Goal: Task Accomplishment & Management: Complete application form

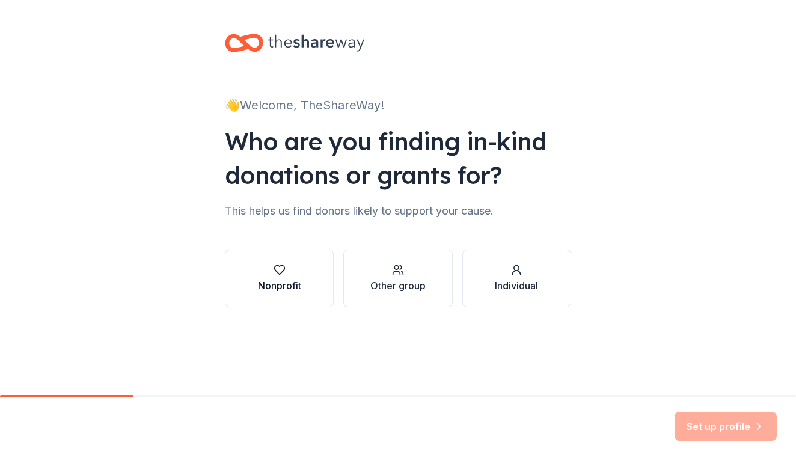
click at [286, 272] on div "button" at bounding box center [279, 270] width 43 height 12
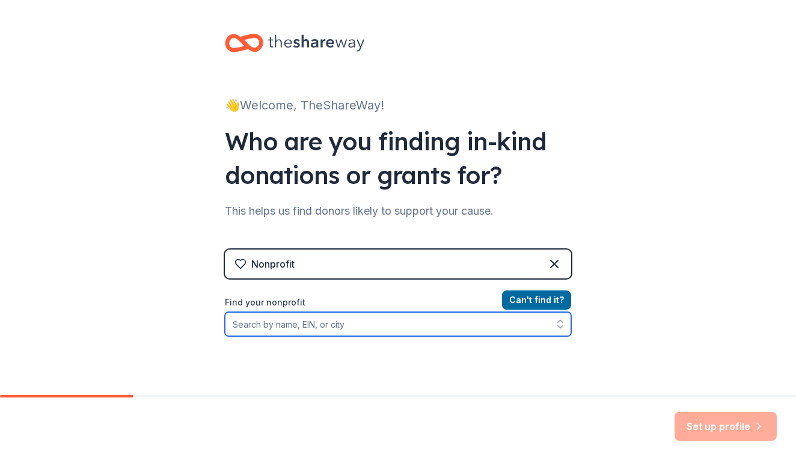
click at [325, 327] on input "Find your nonprofit" at bounding box center [398, 324] width 346 height 24
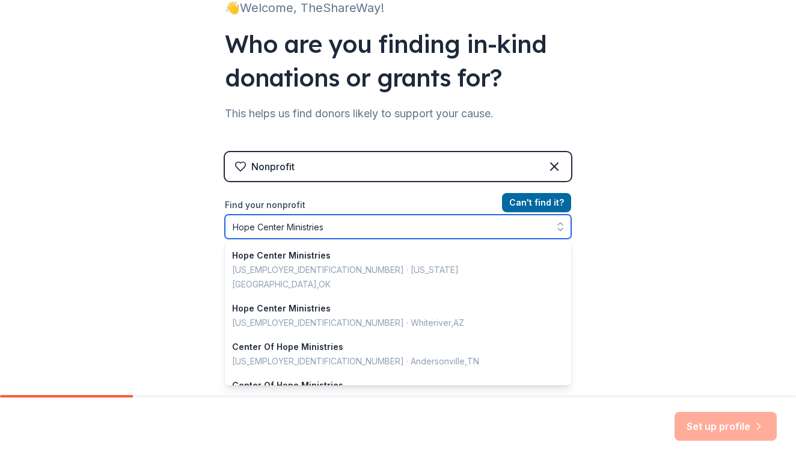
scroll to position [849, 0]
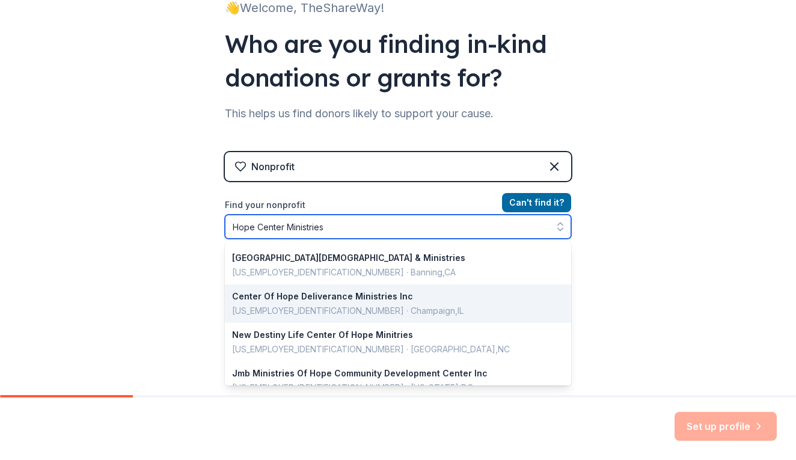
type input "Hope Center Ministries"
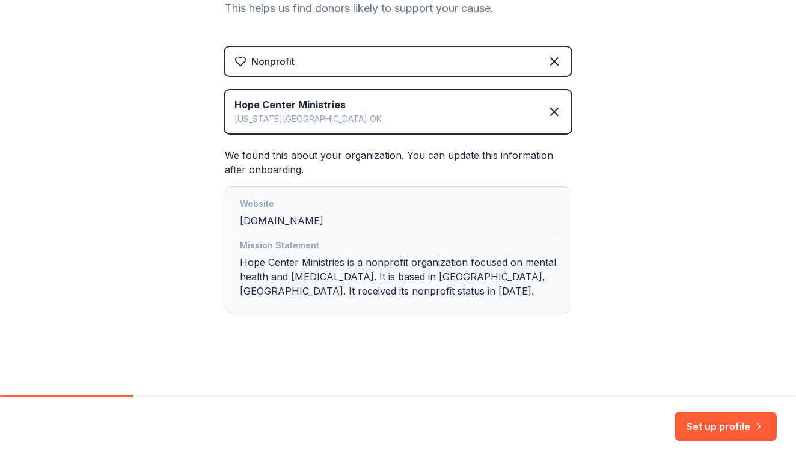
scroll to position [203, 0]
click at [738, 433] on button "Set up profile" at bounding box center [725, 426] width 102 height 29
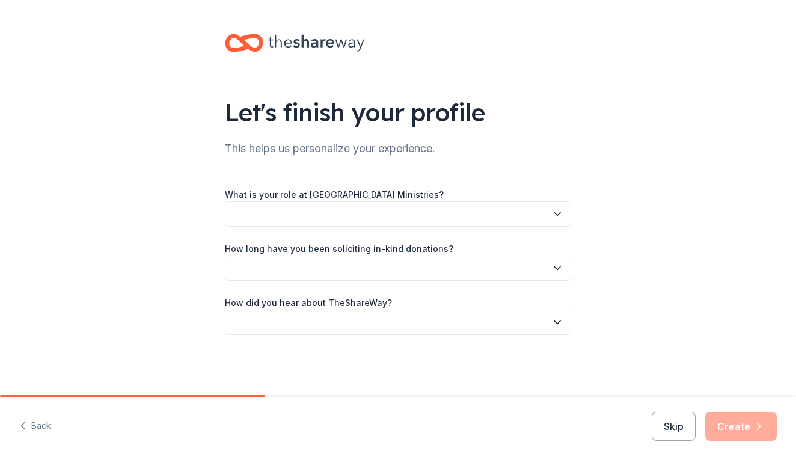
click at [382, 215] on button "button" at bounding box center [398, 213] width 346 height 25
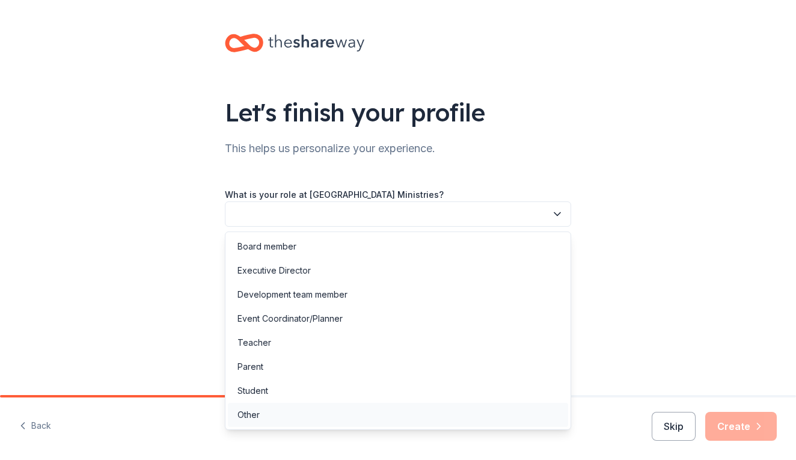
click at [274, 415] on div "Other" at bounding box center [398, 415] width 340 height 24
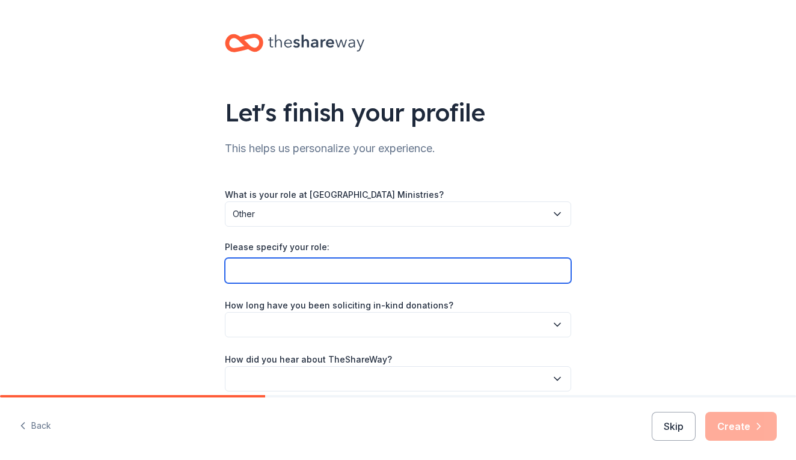
click at [284, 276] on input "Please specify your role:" at bounding box center [398, 270] width 346 height 25
type input "Director"
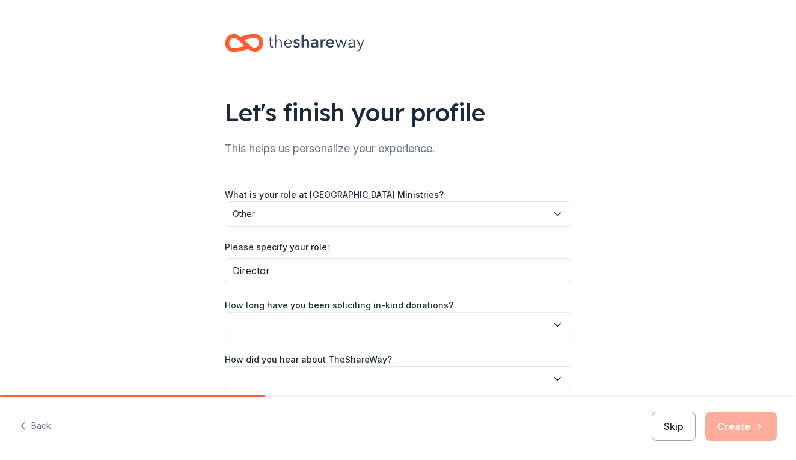
click at [280, 323] on button "button" at bounding box center [398, 324] width 346 height 25
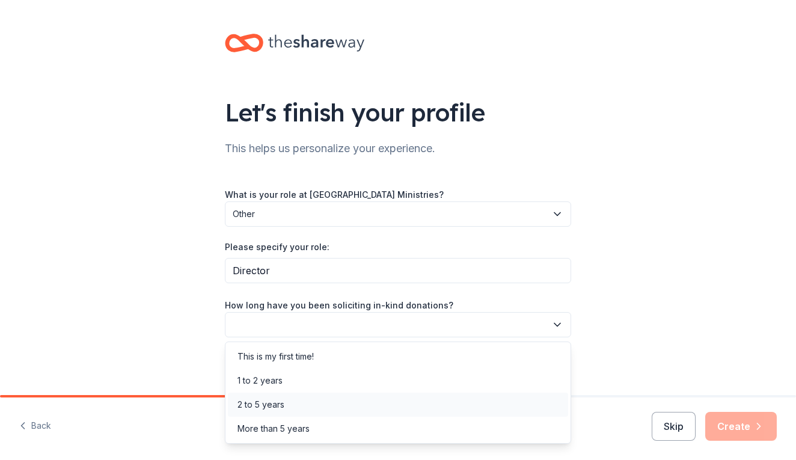
click at [270, 400] on div "2 to 5 years" at bounding box center [260, 404] width 47 height 14
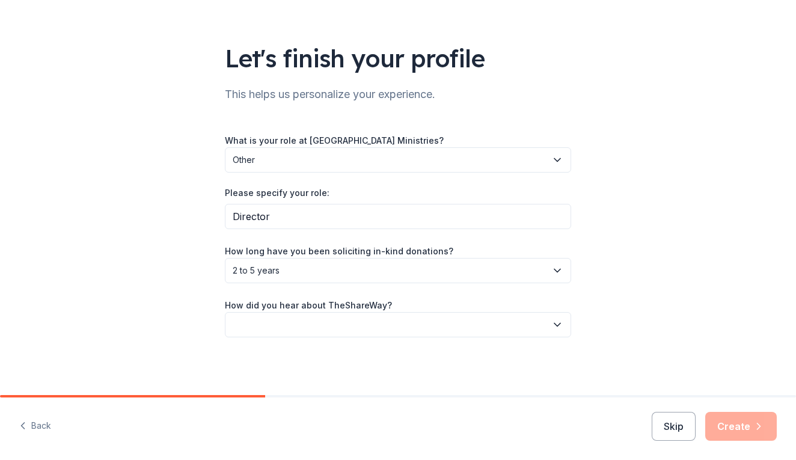
scroll to position [53, 0]
click at [292, 318] on button "button" at bounding box center [398, 325] width 346 height 25
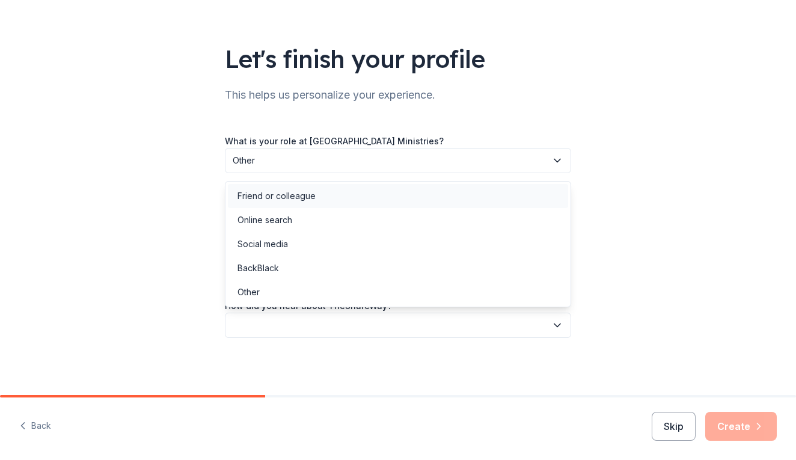
click at [275, 201] on div "Friend or colleague" at bounding box center [276, 196] width 78 height 14
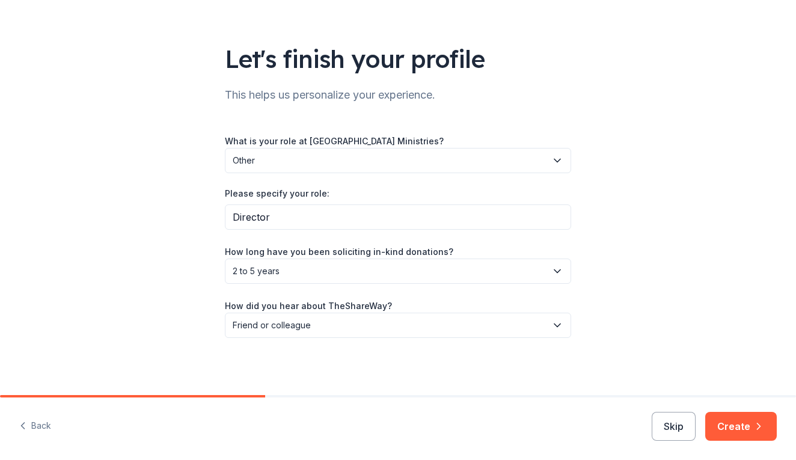
scroll to position [0, 0]
click at [727, 424] on button "Create" at bounding box center [741, 426] width 72 height 29
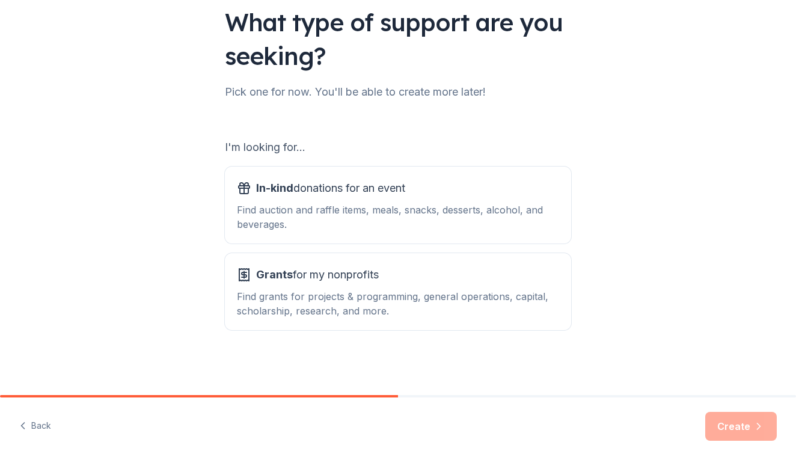
scroll to position [90, 0]
click at [445, 190] on div "In-kind donations for an event" at bounding box center [398, 188] width 322 height 19
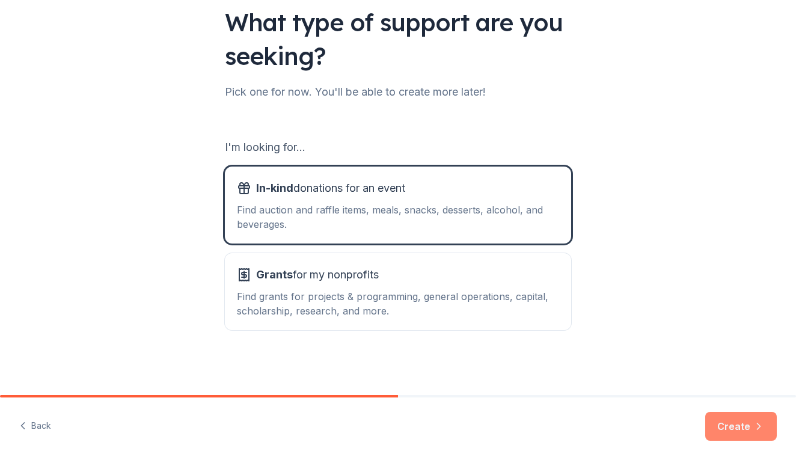
click at [739, 429] on button "Create" at bounding box center [741, 426] width 72 height 29
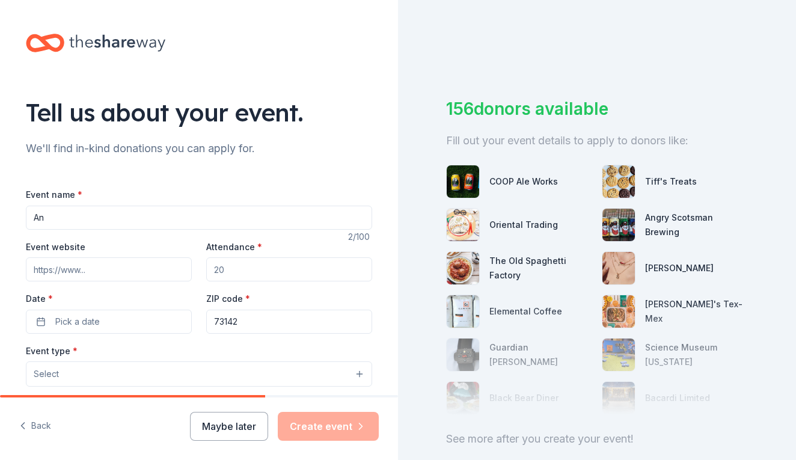
type input "A"
type input "Gala"
click at [123, 274] on input "Event website" at bounding box center [109, 269] width 166 height 24
click at [106, 265] on input "Event website" at bounding box center [109, 269] width 166 height 24
paste input "https://brushfire.com/hopecm/vernonmengala/607603"
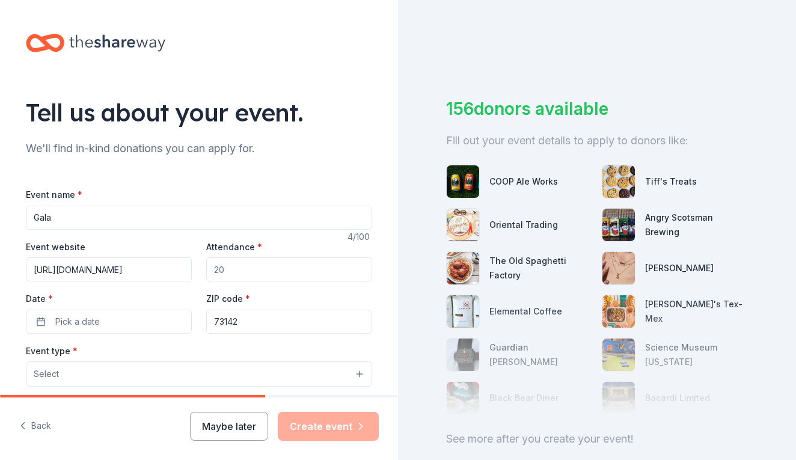
type input "https://brushfire.com/hopecm/vernonmengala/607603"
click at [234, 273] on input "Attendance *" at bounding box center [289, 269] width 166 height 24
type input "160"
click at [133, 318] on button "Pick a date" at bounding box center [109, 322] width 166 height 24
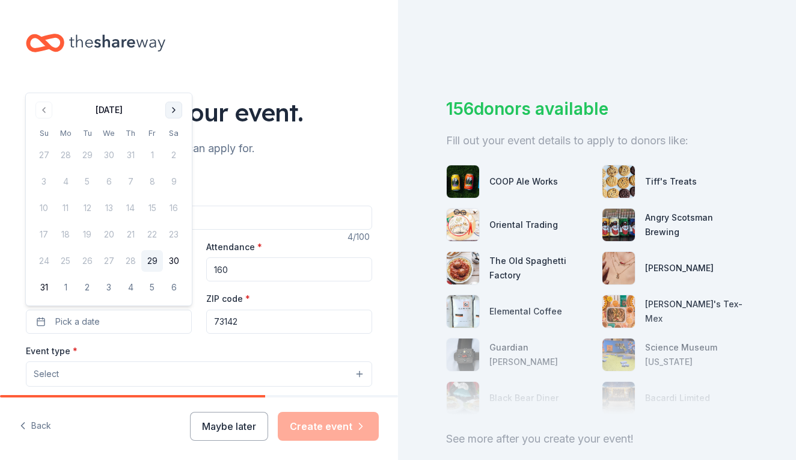
click at [175, 112] on button "Go to next month" at bounding box center [173, 110] width 17 height 17
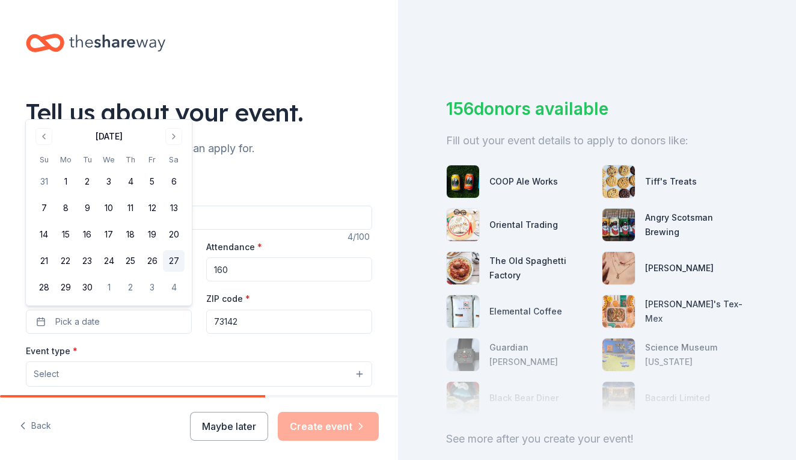
click at [178, 261] on button "27" at bounding box center [174, 261] width 22 height 22
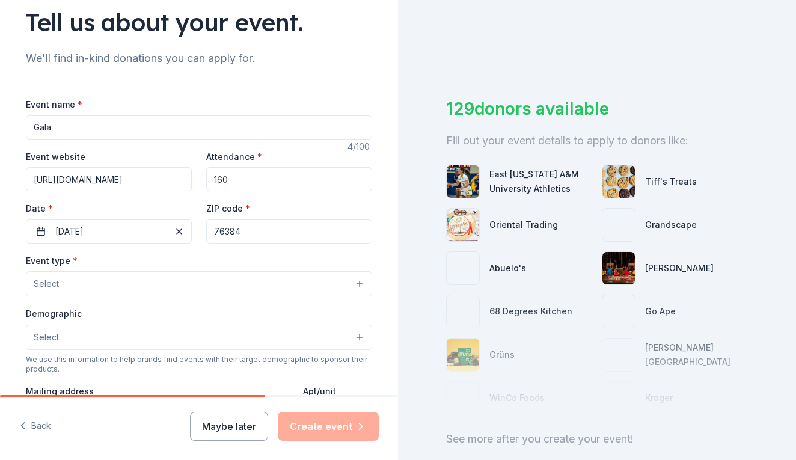
scroll to position [95, 0]
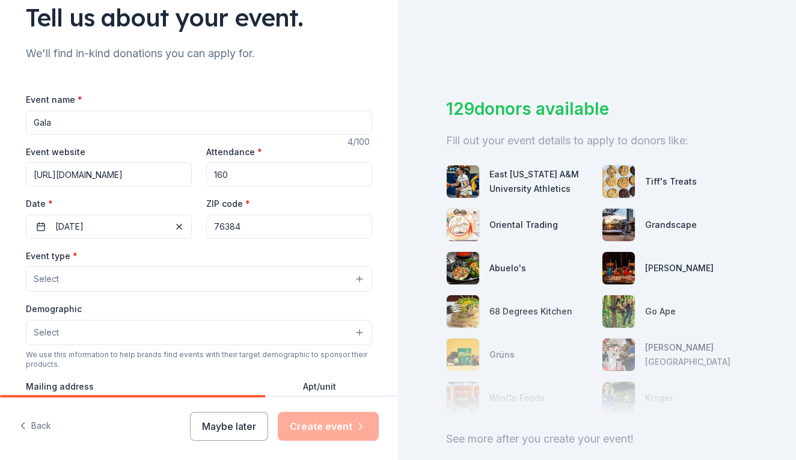
type input "76384"
click at [142, 275] on button "Select" at bounding box center [199, 278] width 346 height 25
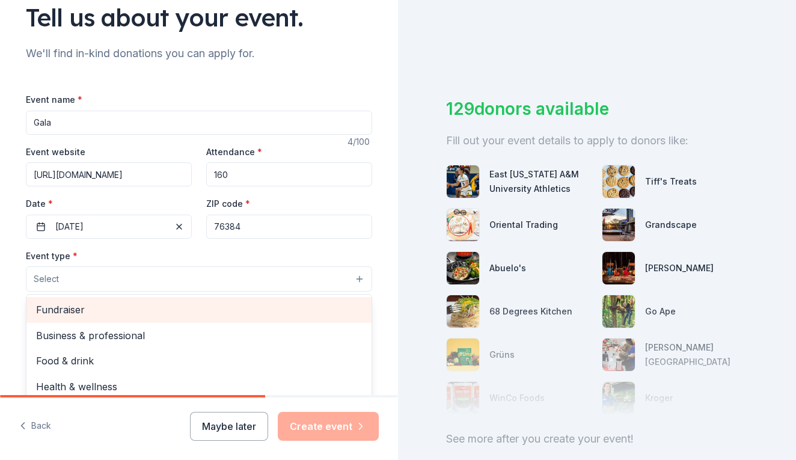
click at [123, 310] on span "Fundraiser" at bounding box center [199, 310] width 326 height 16
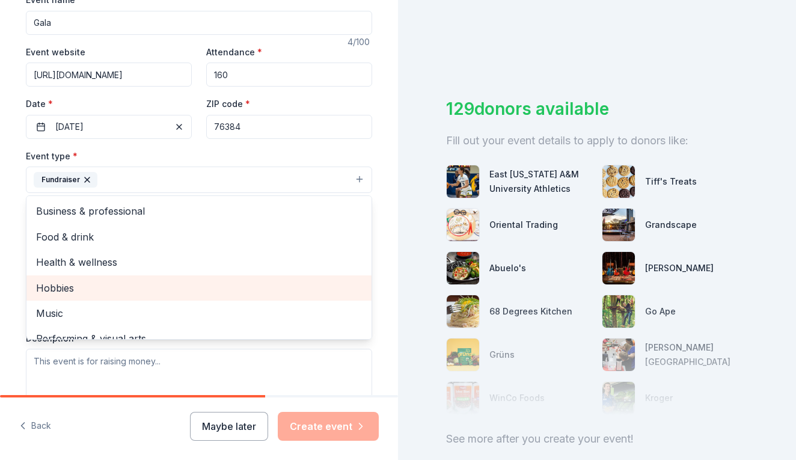
scroll to position [0, 0]
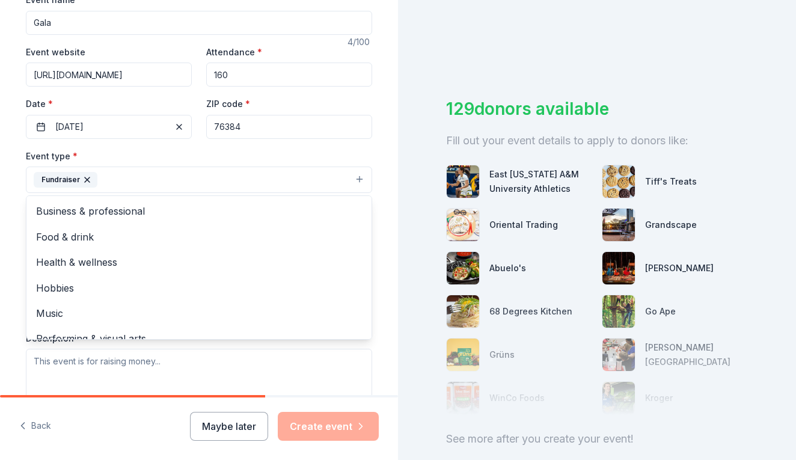
click at [160, 150] on div "Event type * Fundraiser Business & professional Food & drink Health & wellness …" at bounding box center [199, 170] width 346 height 45
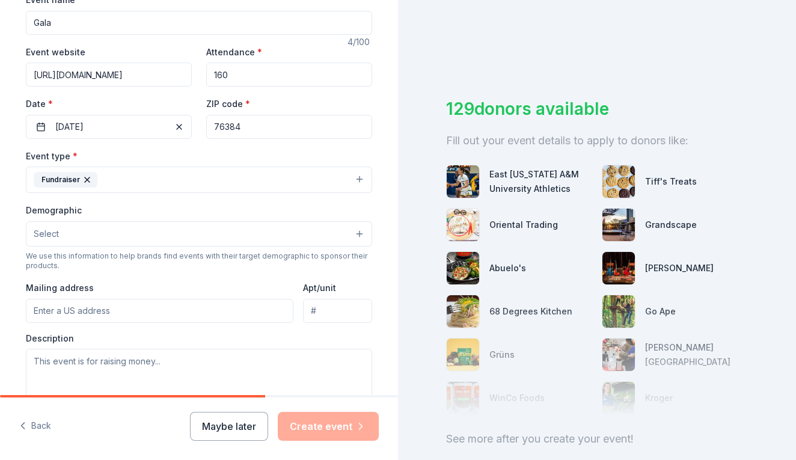
click at [99, 233] on button "Select" at bounding box center [199, 233] width 346 height 25
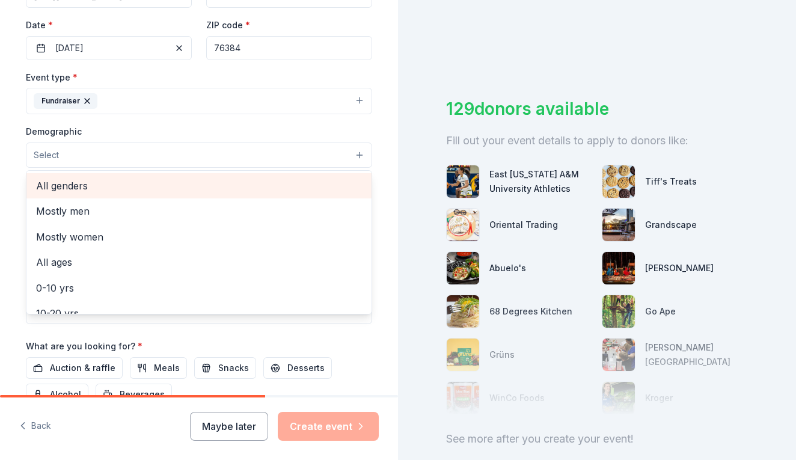
click at [74, 183] on span "All genders" at bounding box center [199, 186] width 326 height 16
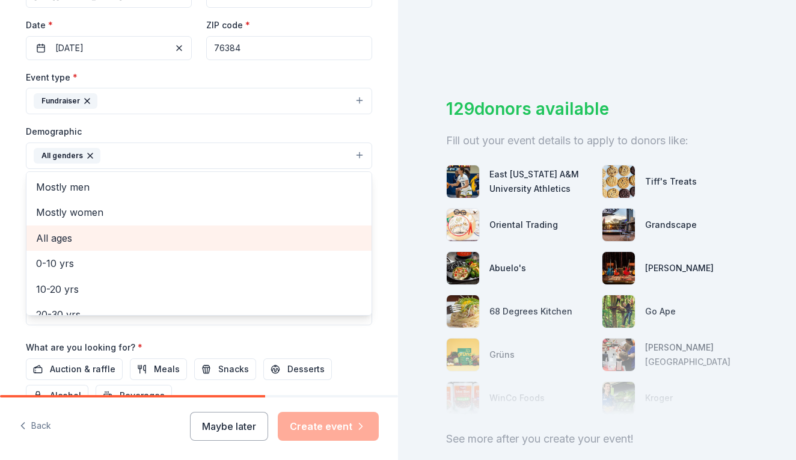
click at [90, 238] on span "All ages" at bounding box center [199, 238] width 326 height 16
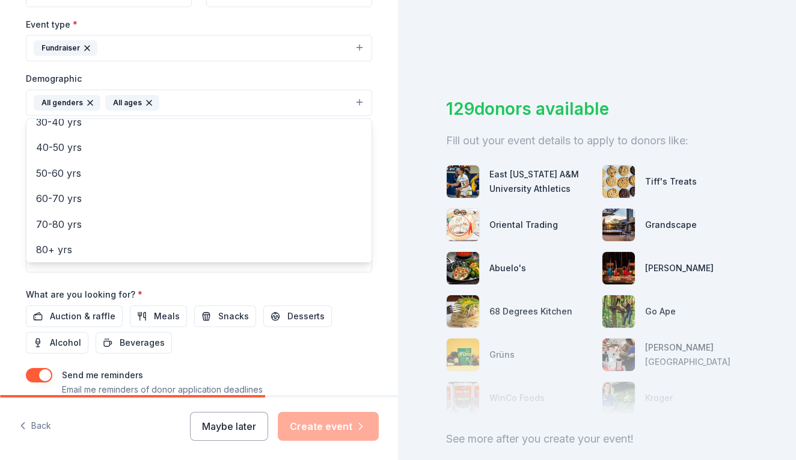
scroll to position [327, 0]
click at [207, 71] on div "Demographic All genders All ages Mostly men Mostly women 0-10 yrs 10-20 yrs 20-…" at bounding box center [199, 92] width 346 height 45
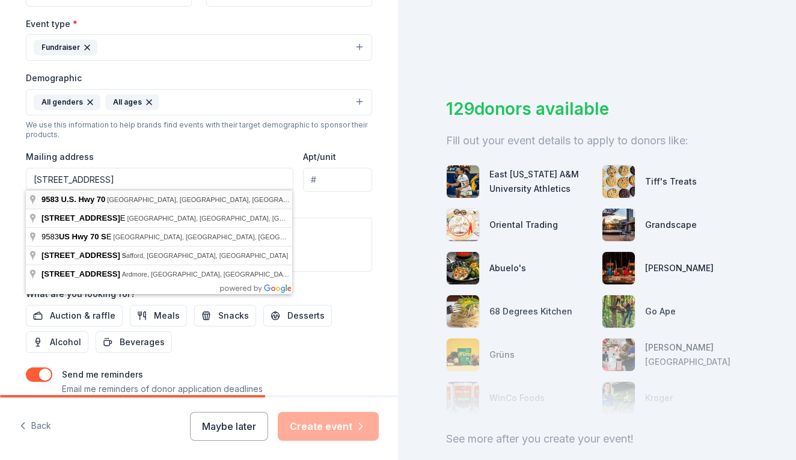
type input "9583 U.S. 70, Vernon, TX, 76384"
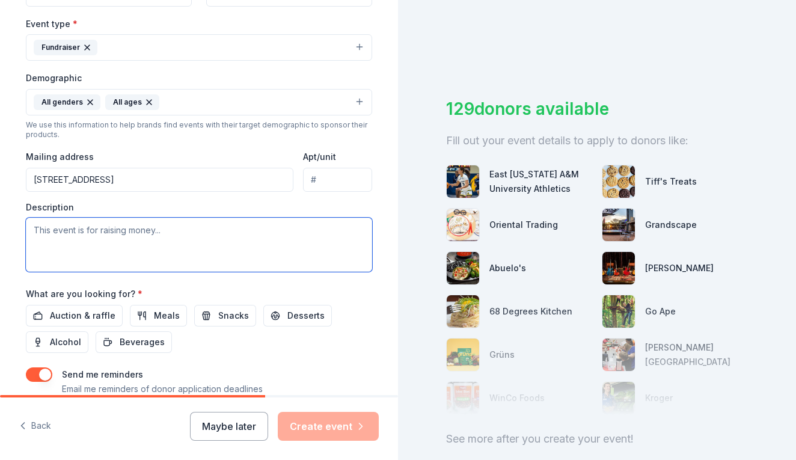
click at [179, 234] on textarea at bounding box center [199, 245] width 346 height 54
click at [32, 229] on textarea "This fundraiser helps support the local campus with the direct needs of the men." at bounding box center [199, 245] width 346 height 54
paste textarea "Hope Center Ministries exists to lead addicts and their families to become full…"
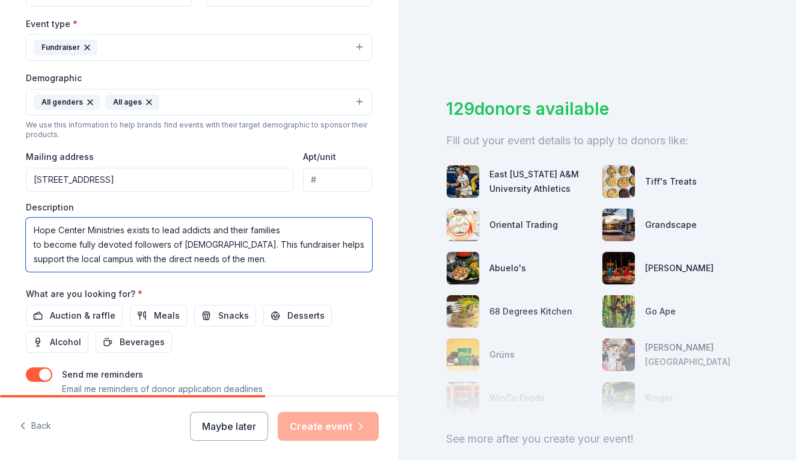
click at [214, 260] on textarea "Hope Center Ministries exists to lead addicts and their families to become full…" at bounding box center [199, 245] width 346 height 54
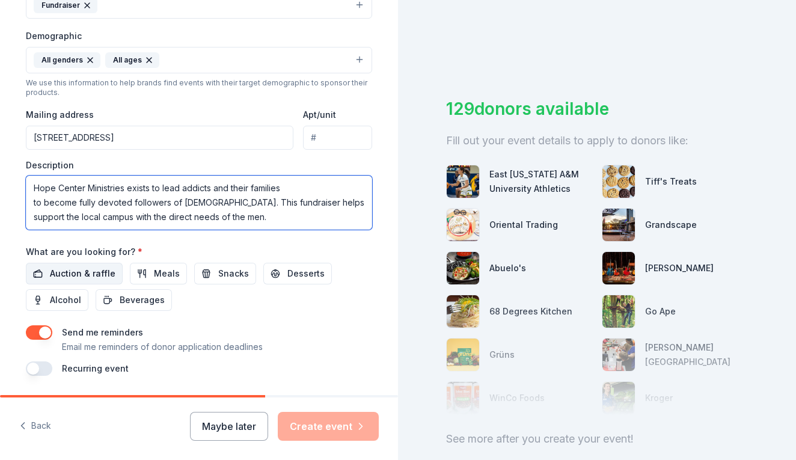
type textarea "Hope Center Ministries exists to lead addicts and their families to become full…"
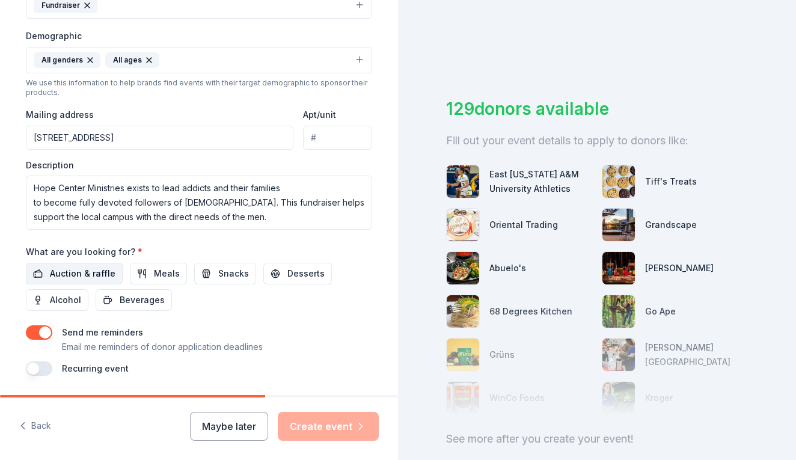
click at [104, 278] on button "Auction & raffle" at bounding box center [74, 274] width 97 height 22
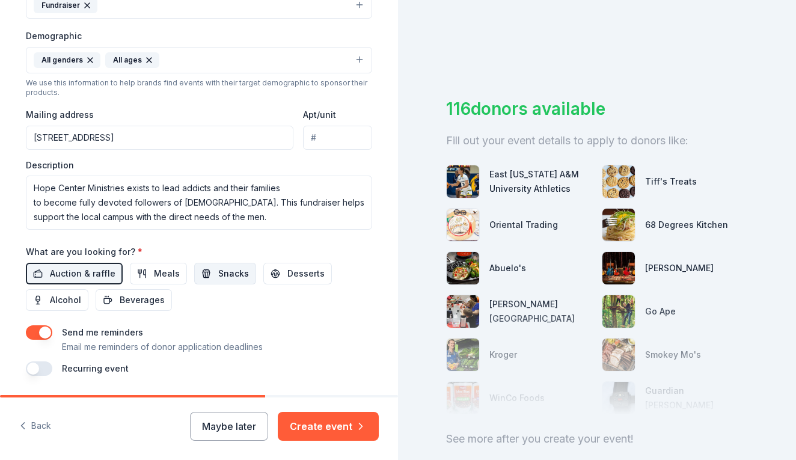
click at [222, 270] on span "Snacks" at bounding box center [233, 273] width 31 height 14
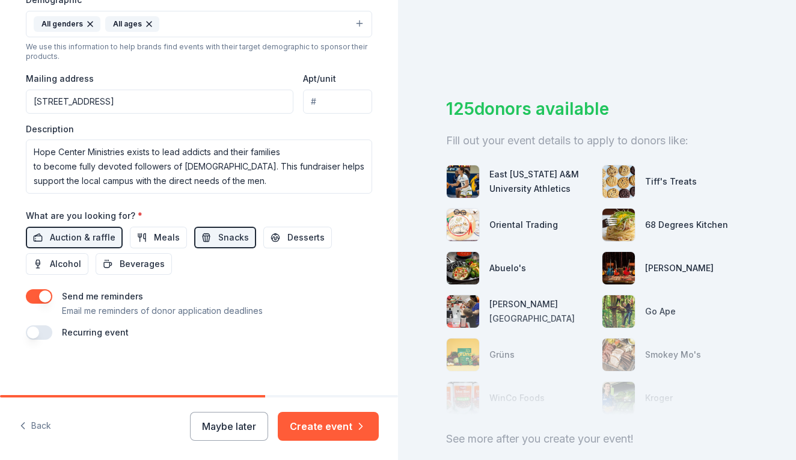
scroll to position [405, 0]
click at [35, 332] on button "button" at bounding box center [39, 333] width 26 height 14
click at [149, 240] on button "Meals" at bounding box center [158, 238] width 57 height 22
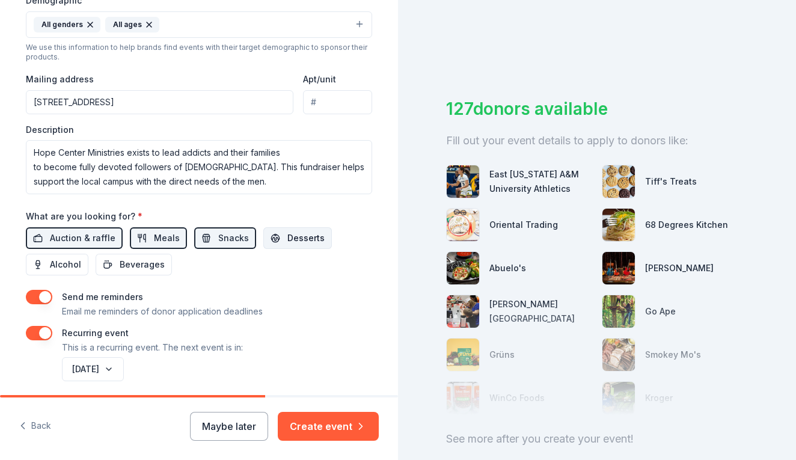
click at [287, 239] on span "Desserts" at bounding box center [305, 238] width 37 height 14
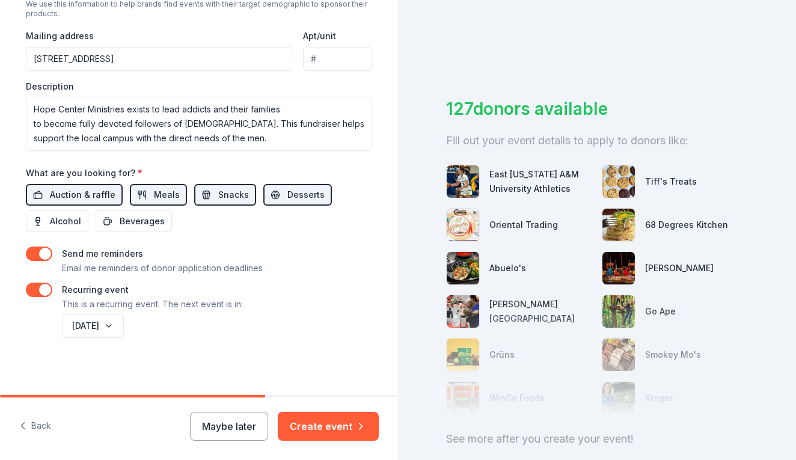
scroll to position [0, 0]
click at [328, 429] on button "Create event" at bounding box center [328, 426] width 101 height 29
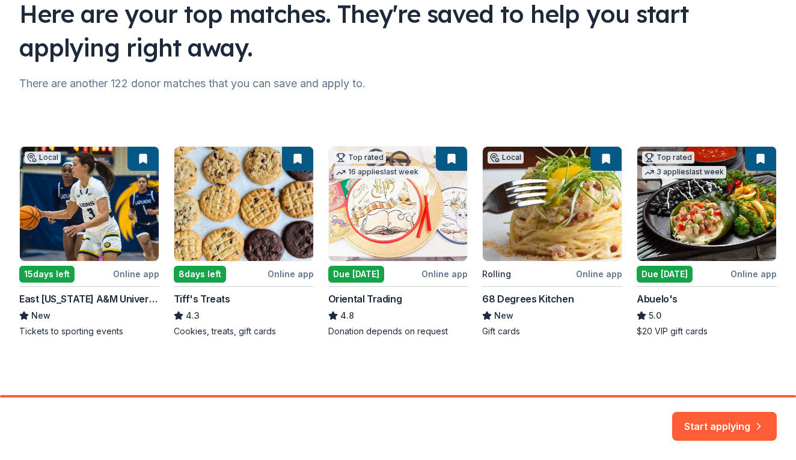
scroll to position [99, 0]
click at [725, 421] on button "Start applying" at bounding box center [724, 419] width 105 height 29
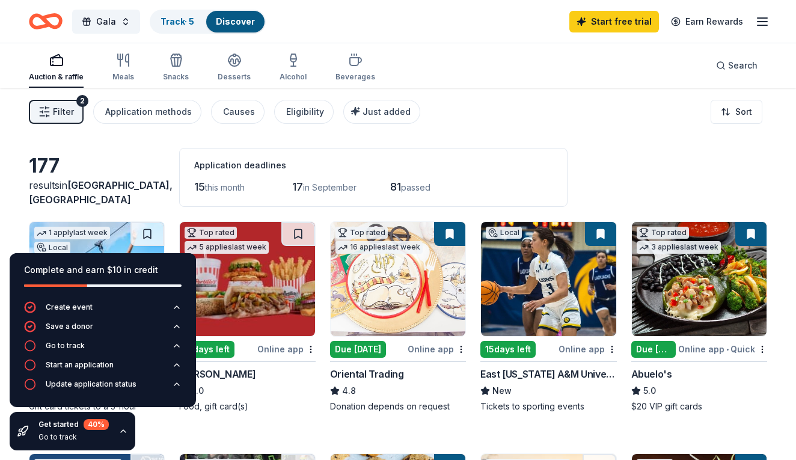
click at [485, 114] on div "Filter 2 Application methods Causes Eligibility Just added Sort" at bounding box center [398, 112] width 796 height 48
click at [512, 100] on div "Filter 2 Application methods Causes Eligibility Just added Sort" at bounding box center [398, 112] width 796 height 48
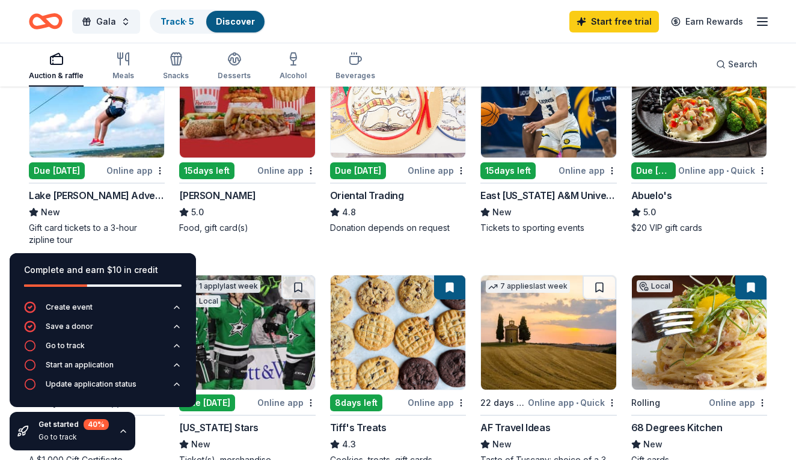
scroll to position [178, 0]
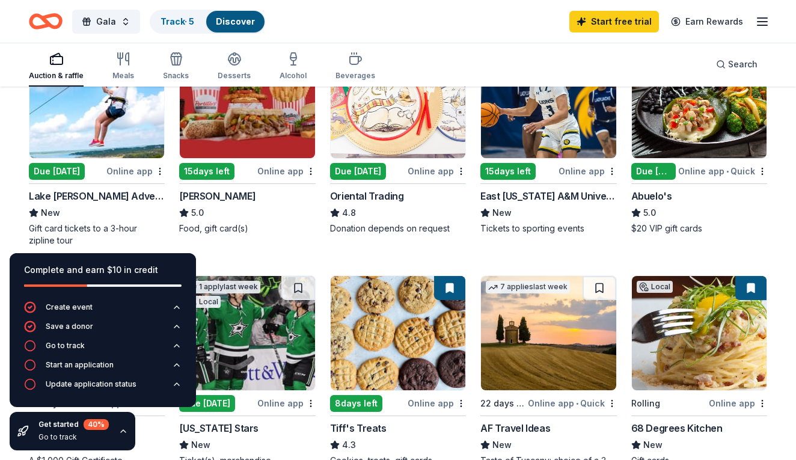
click at [77, 170] on div "Due [DATE]" at bounding box center [57, 171] width 56 height 17
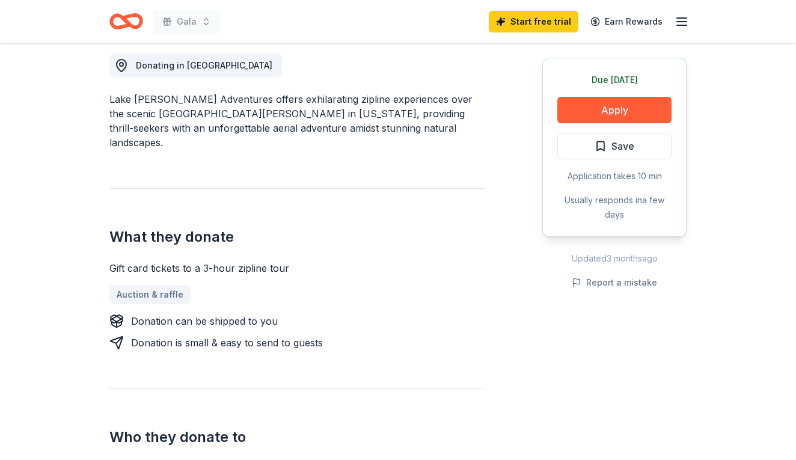
scroll to position [343, 0]
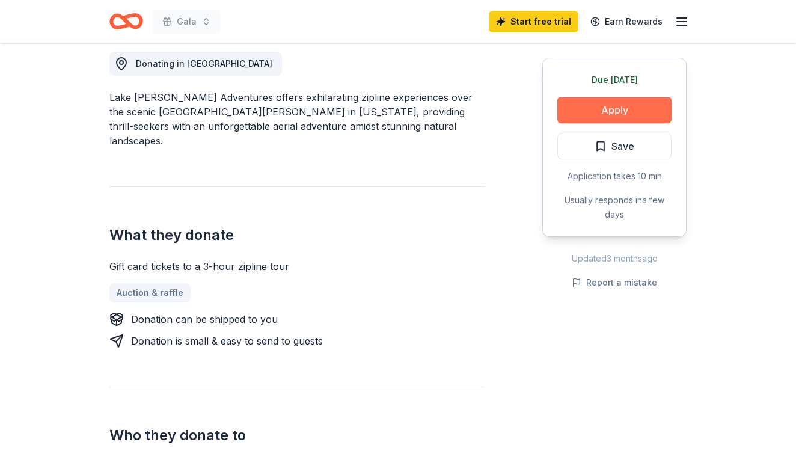
click at [605, 109] on button "Apply" at bounding box center [614, 110] width 114 height 26
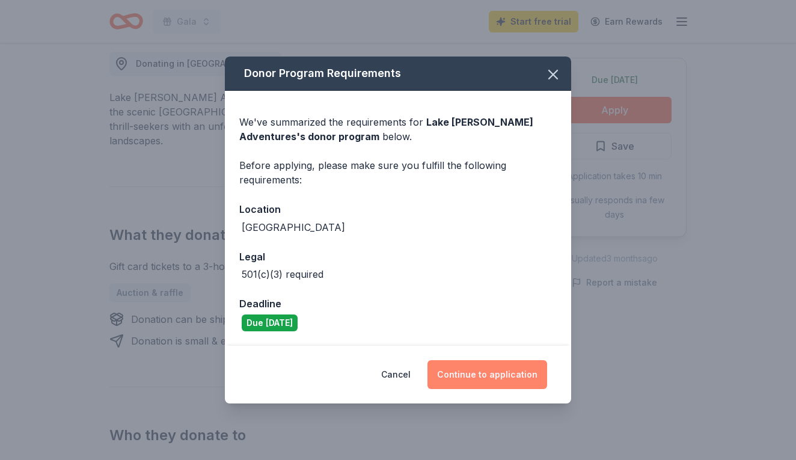
click at [470, 374] on button "Continue to application" at bounding box center [487, 374] width 120 height 29
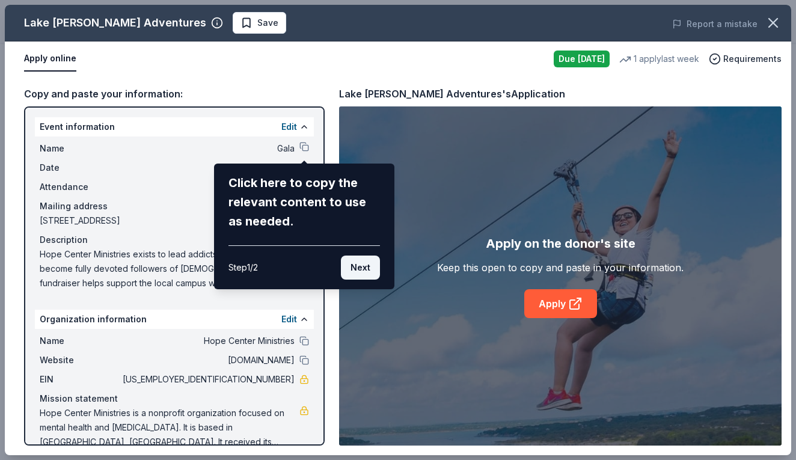
click at [364, 274] on button "Next" at bounding box center [360, 267] width 39 height 24
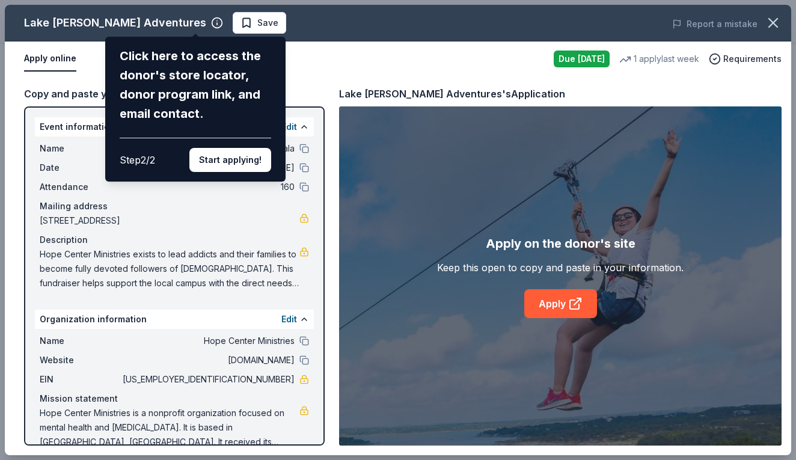
click at [305, 412] on div "Lake [PERSON_NAME] Adventures Click here to access the donor's store locator, d…" at bounding box center [398, 230] width 786 height 450
click at [293, 317] on div "Lake [PERSON_NAME] Adventures Click here to access the donor's store locator, d…" at bounding box center [398, 230] width 786 height 450
click at [305, 319] on div "Lake Travis Zipline Adventures Click here to access the donor's store locator, …" at bounding box center [398, 230] width 786 height 450
click at [304, 409] on div "Lake Travis Zipline Adventures Click here to access the donor's store locator, …" at bounding box center [398, 230] width 786 height 450
click at [234, 148] on button "Start applying!" at bounding box center [230, 160] width 82 height 24
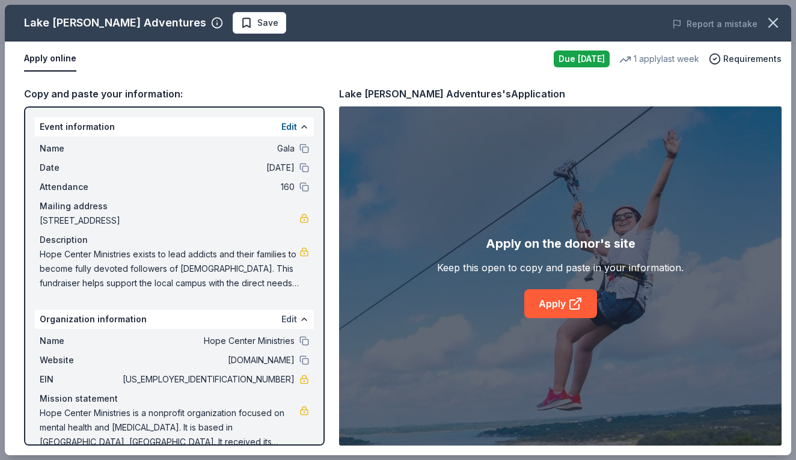
click at [292, 319] on button "Edit" at bounding box center [289, 319] width 16 height 14
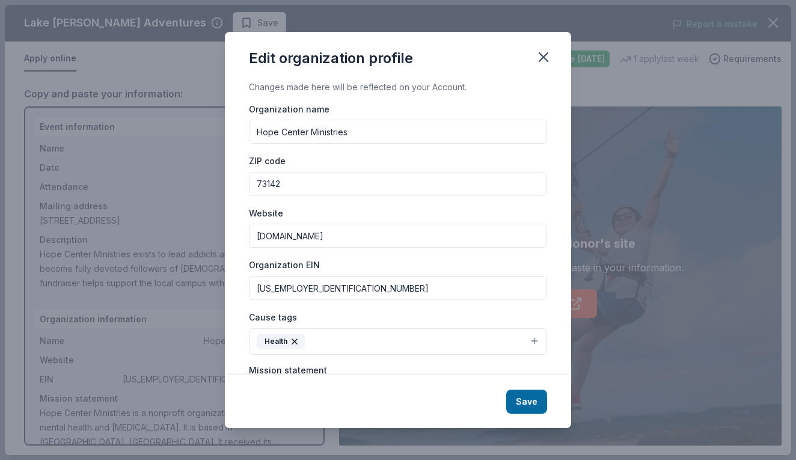
scroll to position [25, 0]
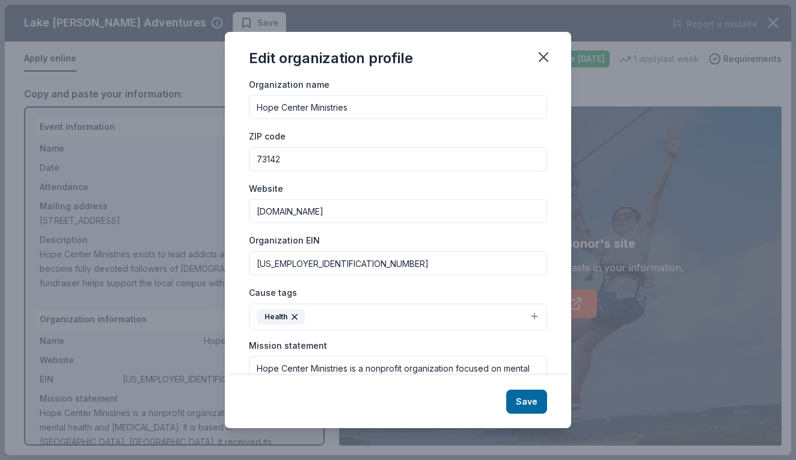
click at [325, 161] on input "73142" at bounding box center [398, 159] width 298 height 24
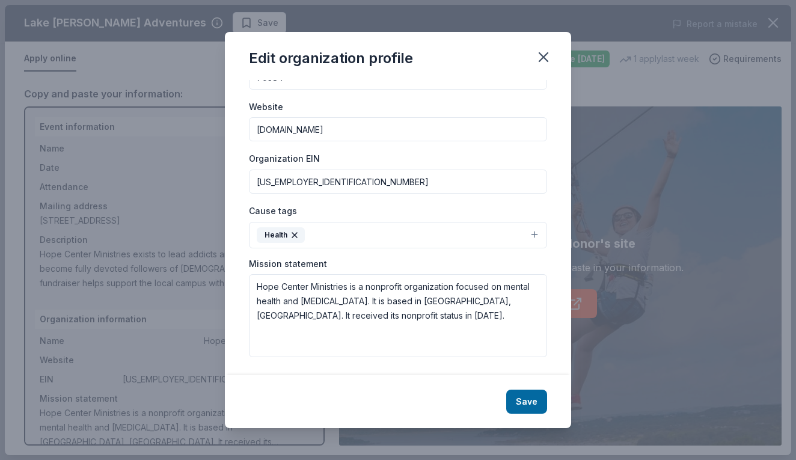
scroll to position [105, 0]
type input "76384"
click at [369, 317] on textarea "Hope Center Ministries is a nonprofit organization focused on mental health and…" at bounding box center [398, 316] width 298 height 83
paste textarea "Hope Center Ministries exists to lead addicts and their families to become full…"
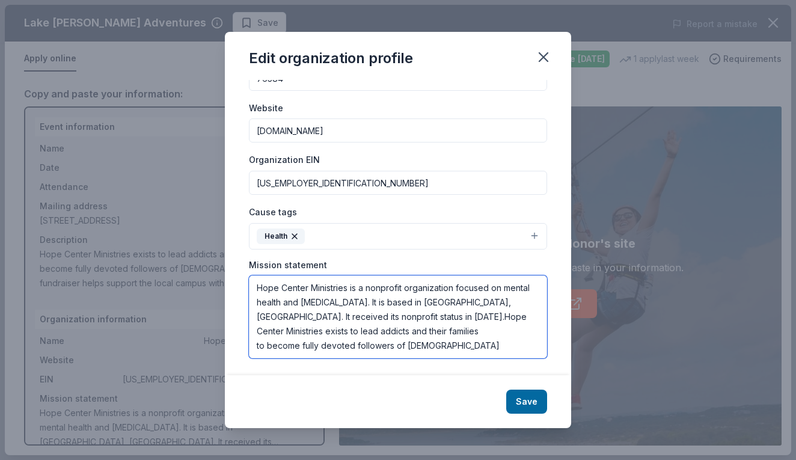
click at [352, 314] on textarea "Hope Center Ministries is a nonprofit organization focused on mental health and…" at bounding box center [398, 316] width 298 height 83
drag, startPoint x: 352, startPoint y: 314, endPoint x: 451, endPoint y: 356, distance: 108.0
click at [451, 356] on div "Changes made here will be reflected on your Account. Organization name Hope Cen…" at bounding box center [398, 228] width 346 height 296
paste textarea "Hope Center Ministries exists to lead addicts and their families to become full…"
drag, startPoint x: 257, startPoint y: 329, endPoint x: 431, endPoint y: 346, distance: 175.1
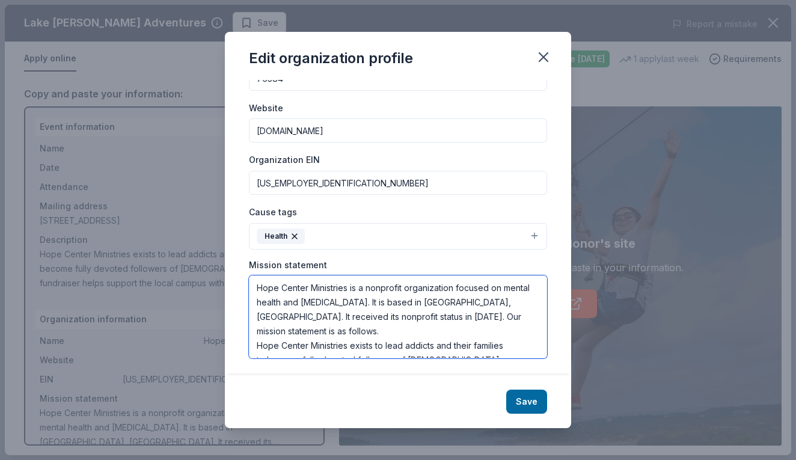
click at [431, 346] on textarea "Hope Center Ministries is a nonprofit organization focused on mental health and…" at bounding box center [398, 316] width 298 height 83
click at [461, 400] on div "Save" at bounding box center [398, 401] width 346 height 53
click at [510, 314] on textarea "Hope Center Ministries is a nonprofit organization focused on mental health and…" at bounding box center [398, 316] width 298 height 83
type textarea "Hope Center Ministries is a nonprofit organization focused on mental health and…"
click at [525, 399] on button "Save" at bounding box center [526, 402] width 41 height 24
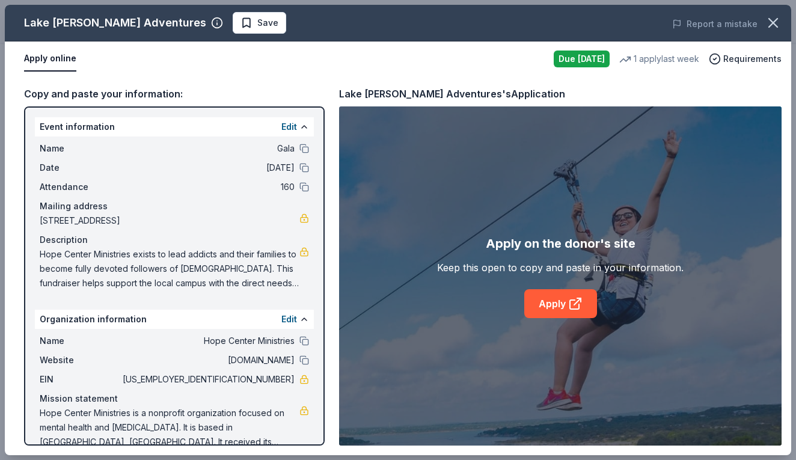
scroll to position [0, 0]
click at [316, 70] on div "Apply online" at bounding box center [284, 58] width 520 height 25
click at [556, 302] on link "Apply" at bounding box center [560, 303] width 73 height 29
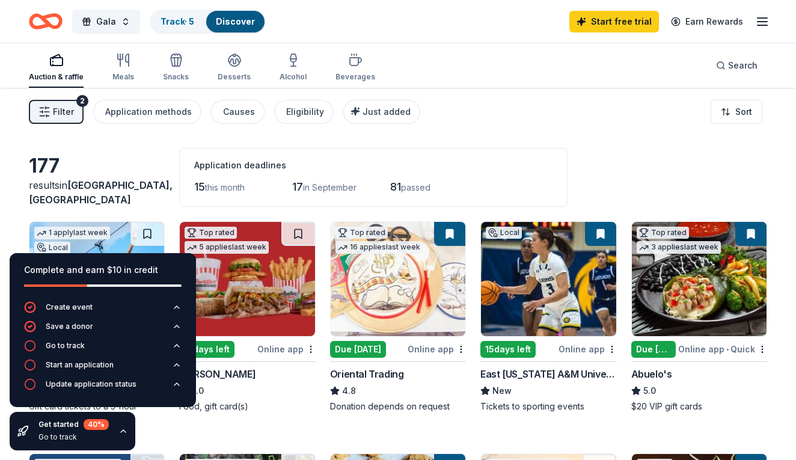
click at [526, 351] on div "15 days left" at bounding box center [507, 349] width 55 height 17
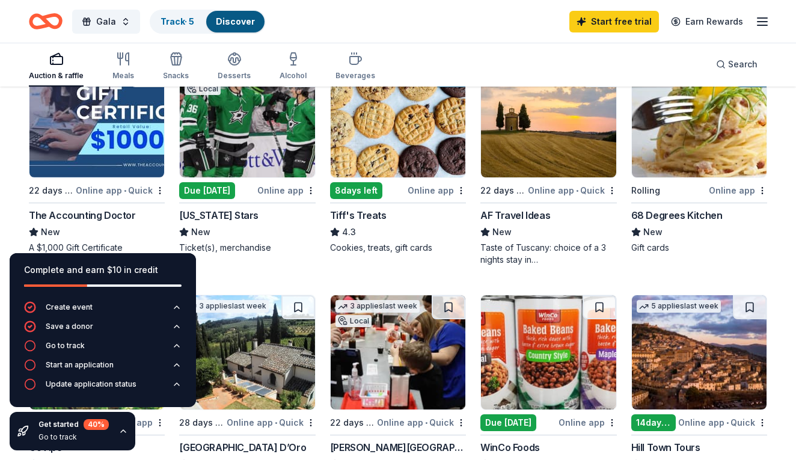
scroll to position [393, 0]
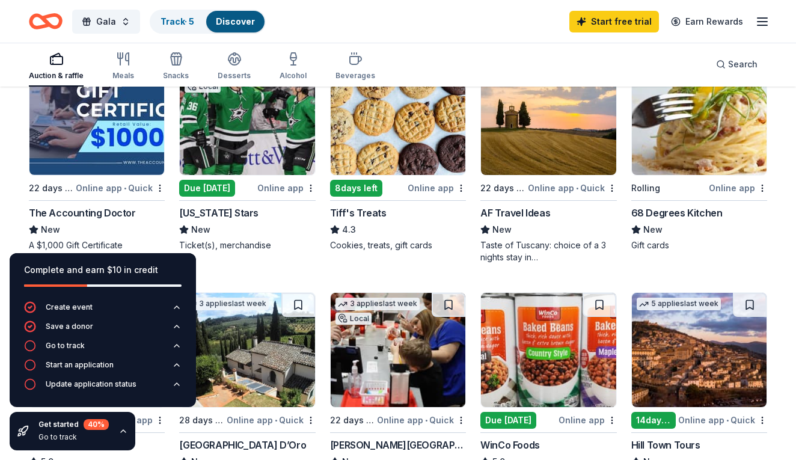
click at [235, 191] on div "Due [DATE]" at bounding box center [207, 188] width 56 height 17
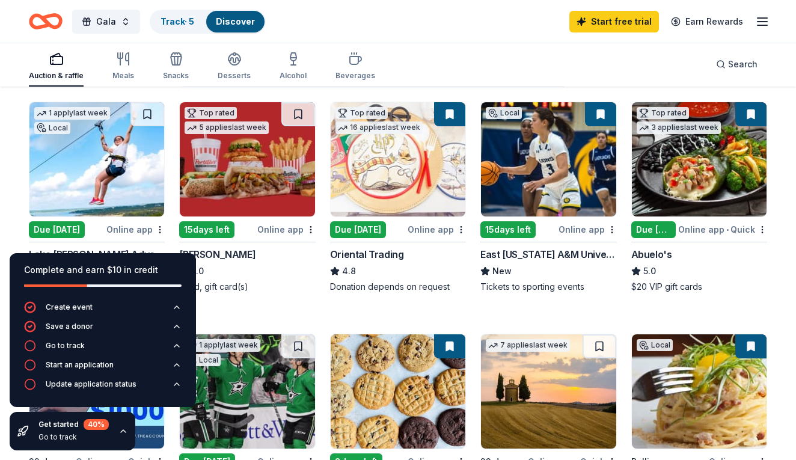
scroll to position [123, 0]
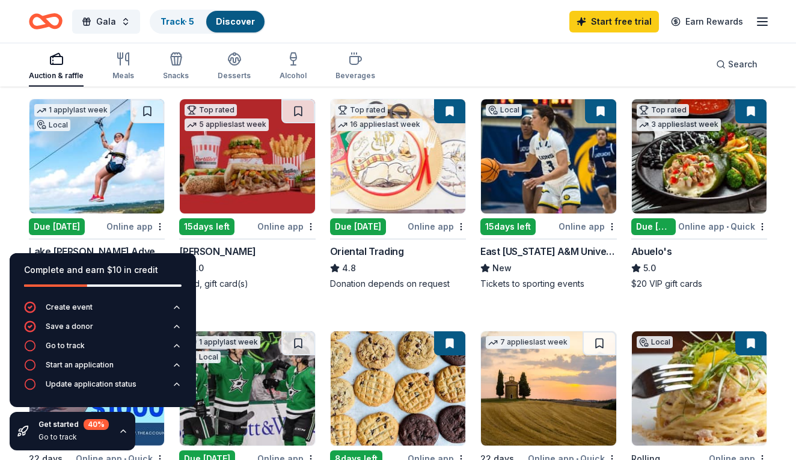
click at [526, 224] on div "15 days left" at bounding box center [507, 226] width 55 height 17
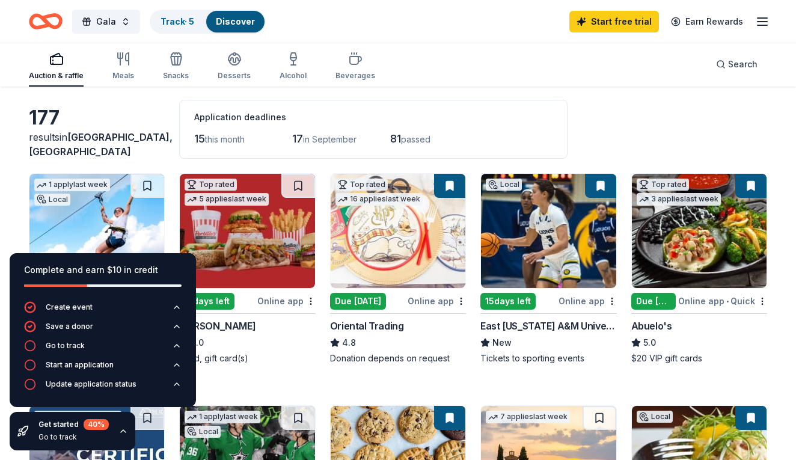
scroll to position [62, 0]
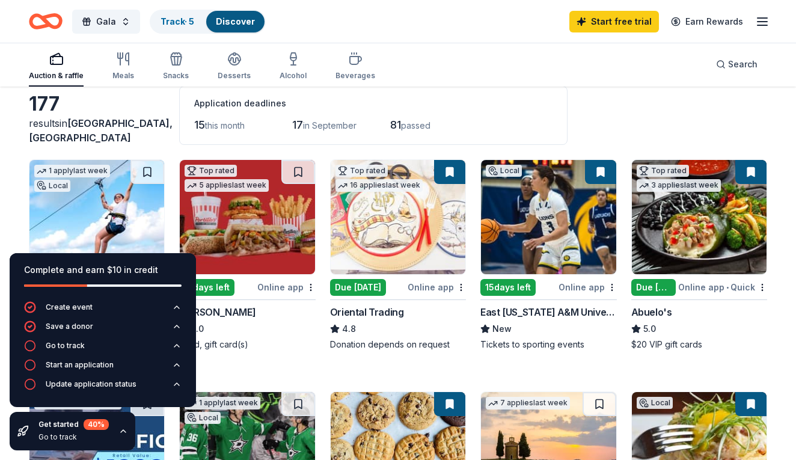
click at [662, 283] on div "Due [DATE]" at bounding box center [653, 287] width 44 height 17
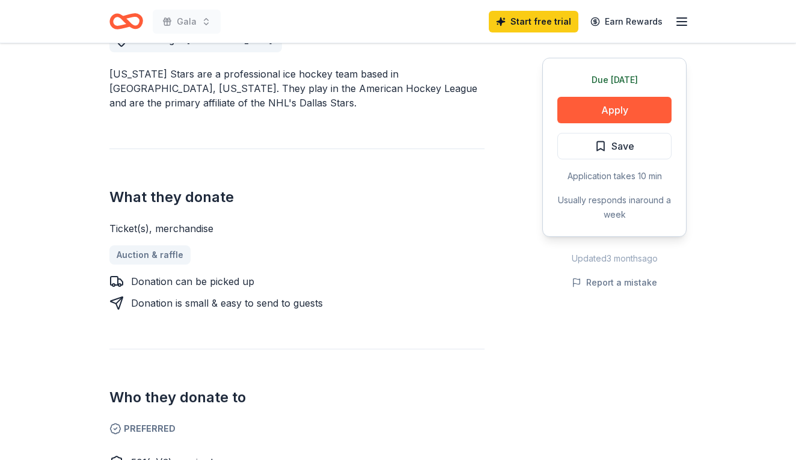
scroll to position [356, 0]
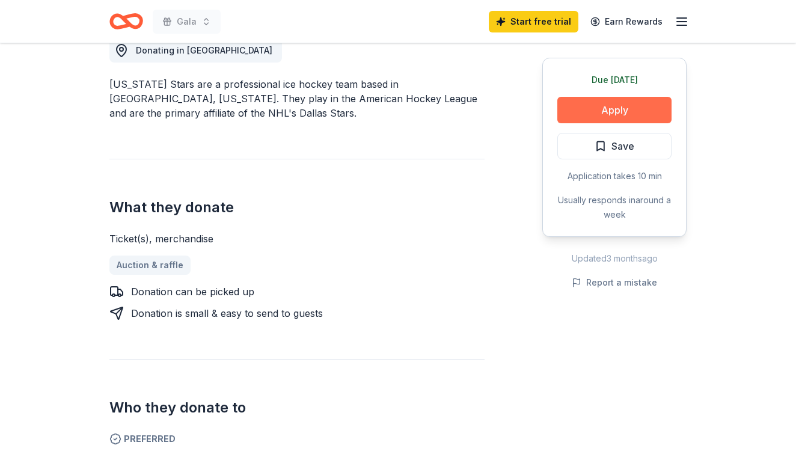
click at [611, 111] on button "Apply" at bounding box center [614, 110] width 114 height 26
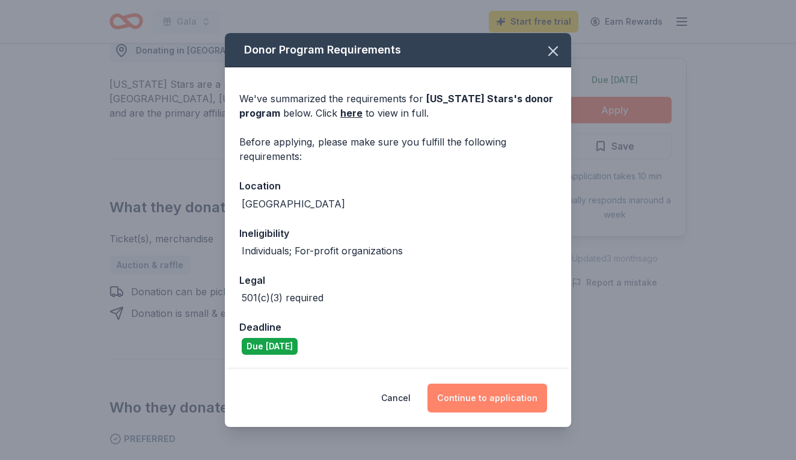
click at [508, 398] on button "Continue to application" at bounding box center [487, 398] width 120 height 29
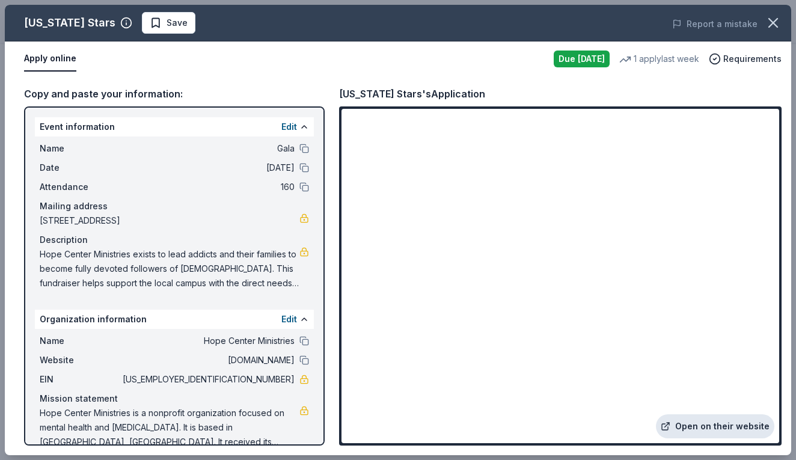
click at [704, 427] on link "Open on their website" at bounding box center [715, 426] width 118 height 24
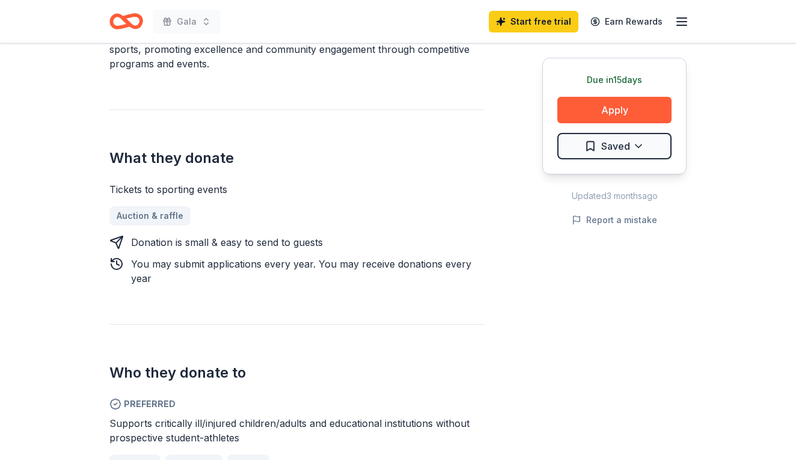
scroll to position [408, 0]
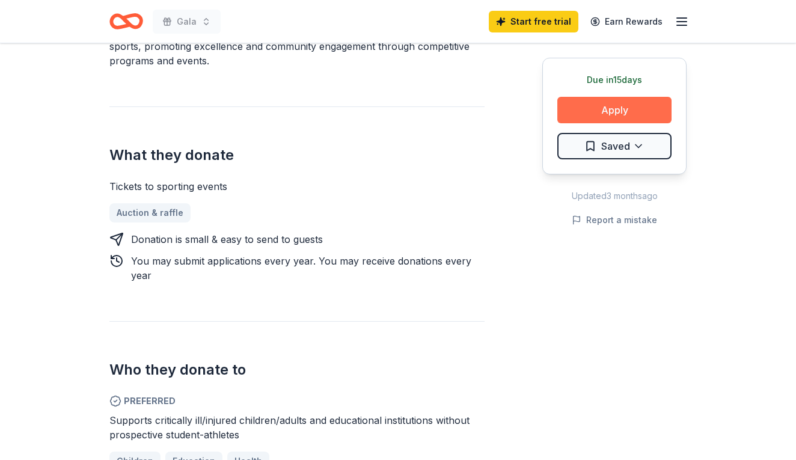
click at [632, 108] on button "Apply" at bounding box center [614, 110] width 114 height 26
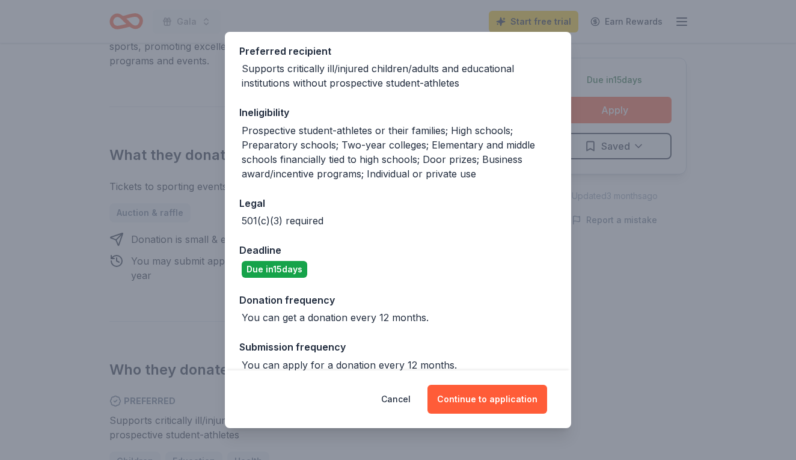
scroll to position [194, 0]
click at [483, 405] on button "Continue to application" at bounding box center [487, 399] width 120 height 29
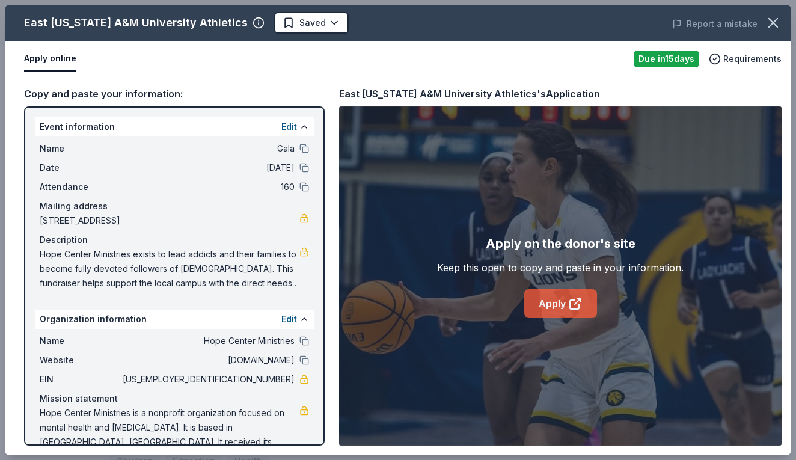
click at [539, 307] on link "Apply" at bounding box center [560, 303] width 73 height 29
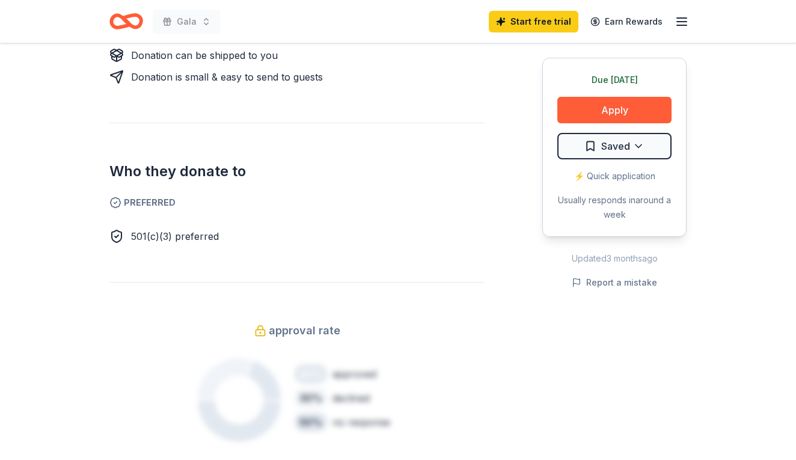
scroll to position [622, 0]
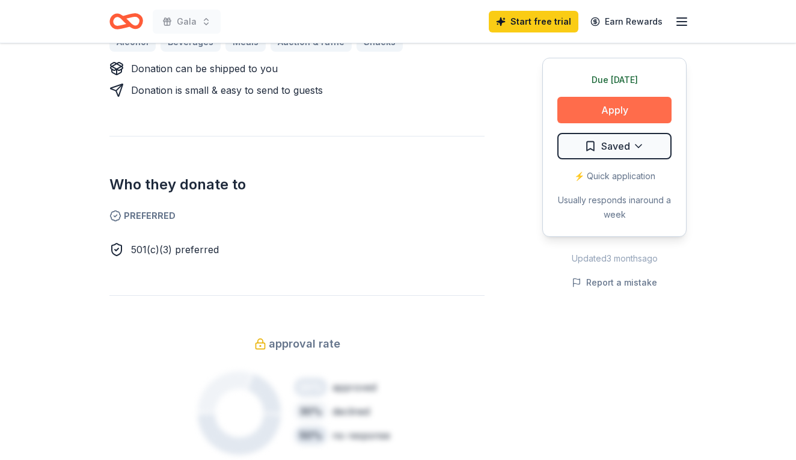
click at [638, 111] on button "Apply" at bounding box center [614, 110] width 114 height 26
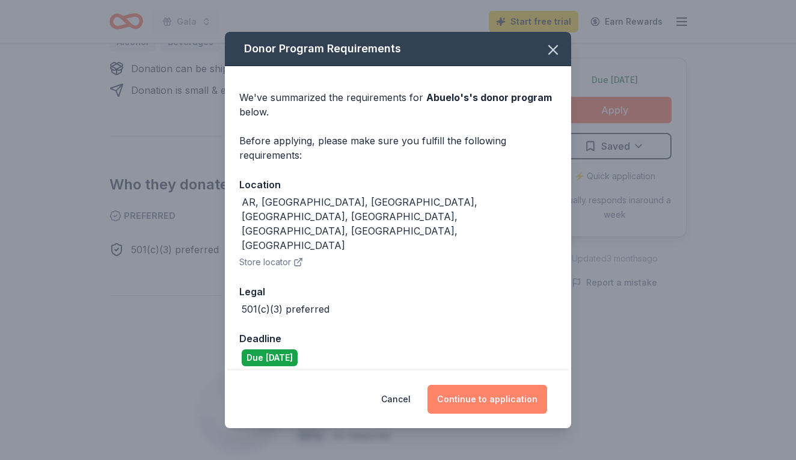
click at [486, 385] on button "Continue to application" at bounding box center [487, 399] width 120 height 29
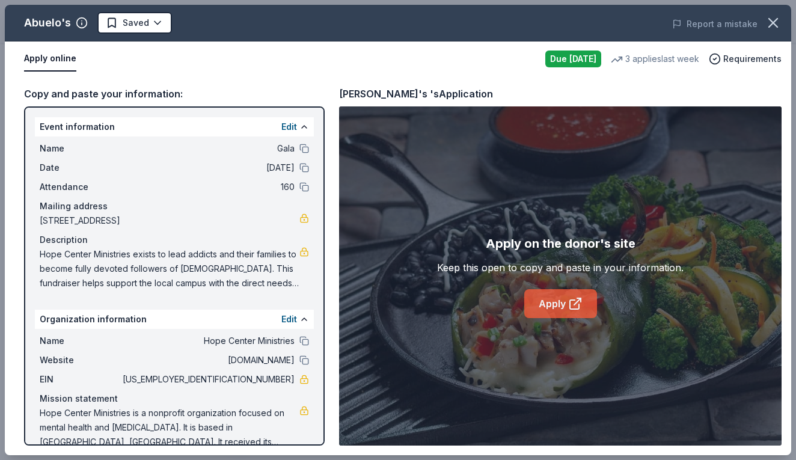
click at [553, 302] on link "Apply" at bounding box center [560, 303] width 73 height 29
